Goal: Task Accomplishment & Management: Complete application form

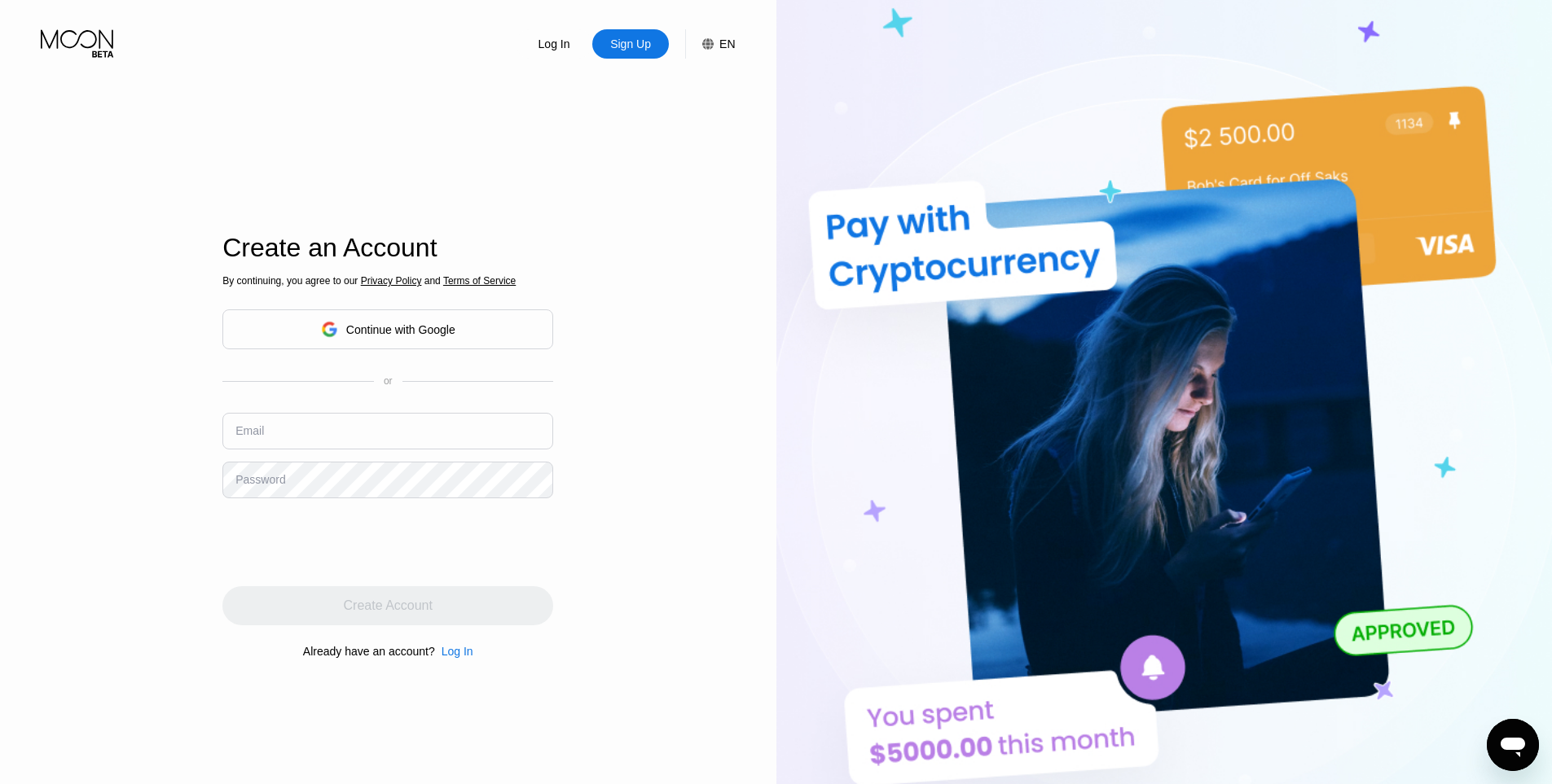
click at [737, 271] on div "Log In Sign Up EN Language English Save Create an Account By continuing, you ag…" at bounding box center [388, 431] width 777 height 863
click at [380, 320] on div "Continue with Google" at bounding box center [388, 329] width 134 height 25
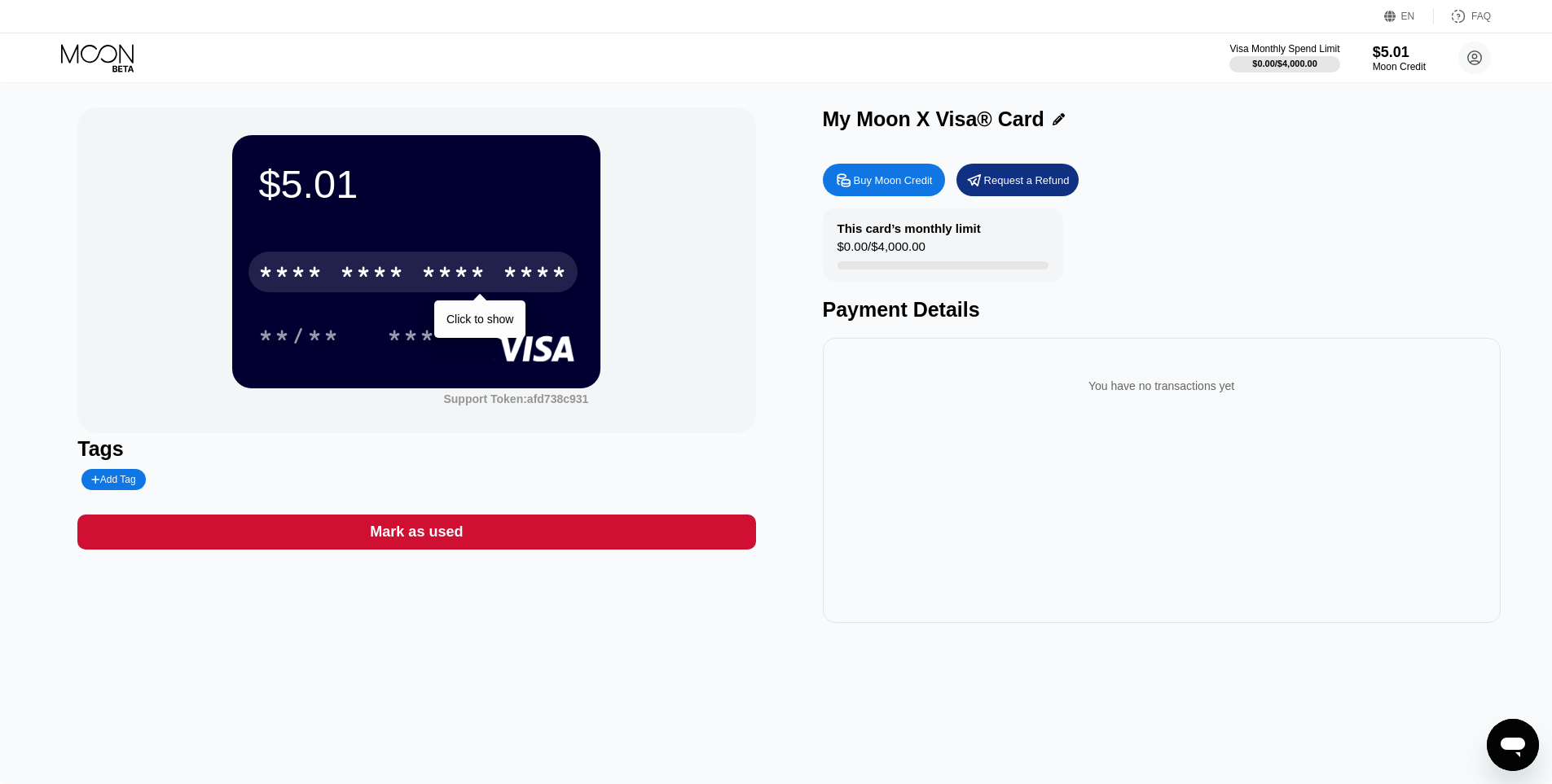
click at [457, 276] on div "* * * *" at bounding box center [453, 274] width 65 height 26
click at [521, 274] on div "1876" at bounding box center [535, 274] width 65 height 26
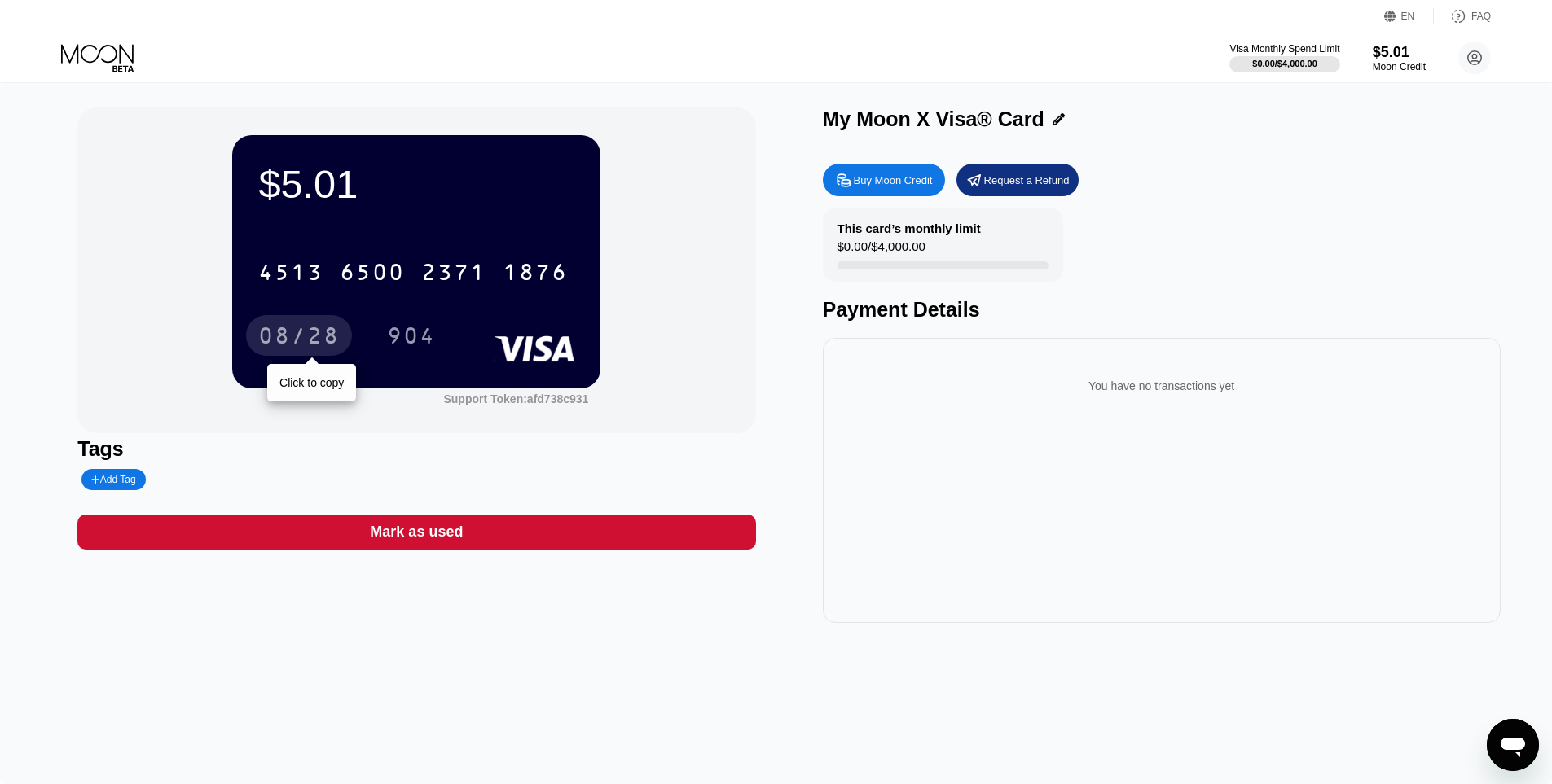
click at [309, 332] on div "08/28" at bounding box center [299, 338] width 82 height 26
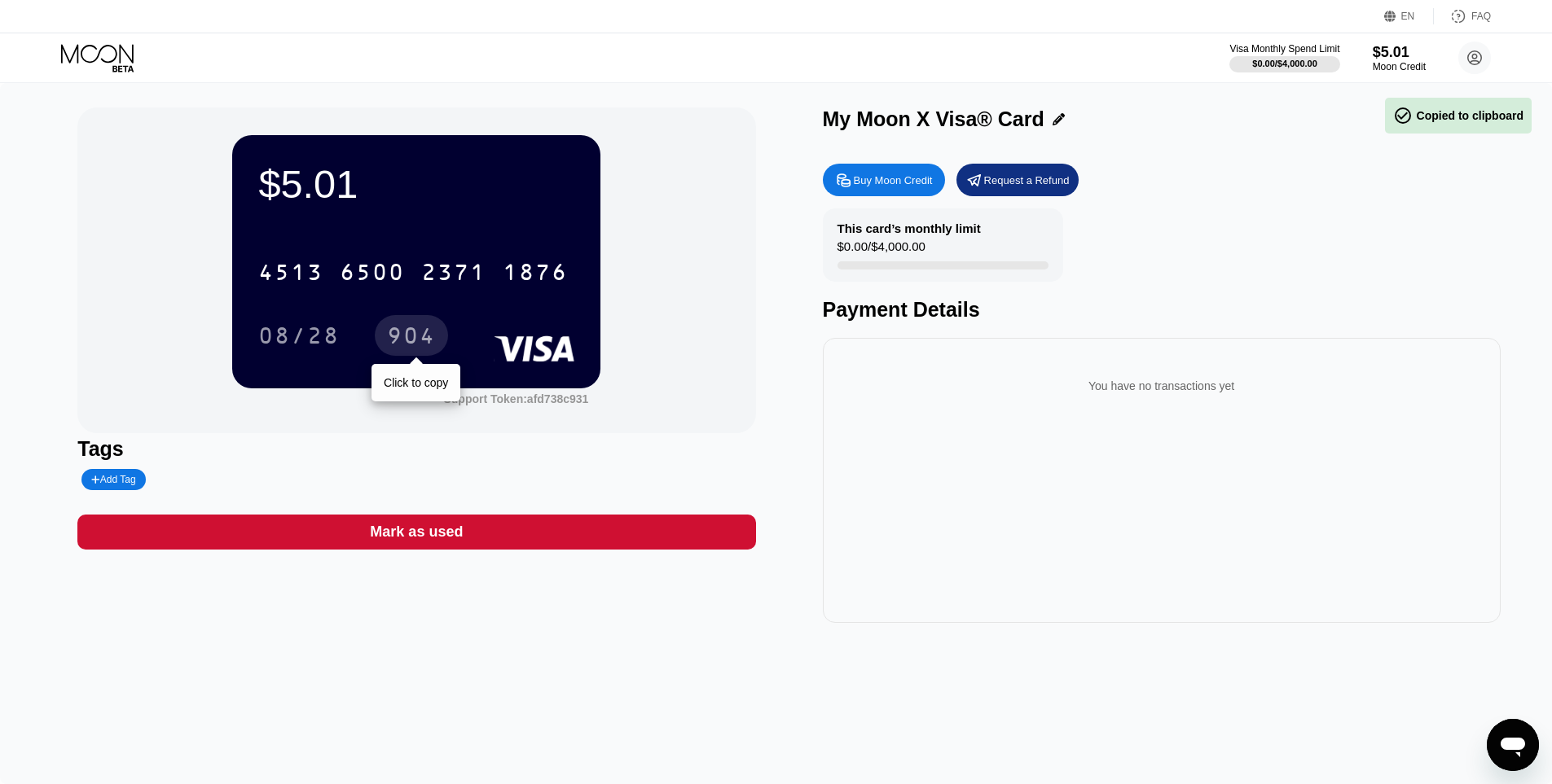
click at [407, 328] on div "904" at bounding box center [411, 338] width 49 height 26
